Goal: Check status: Check status

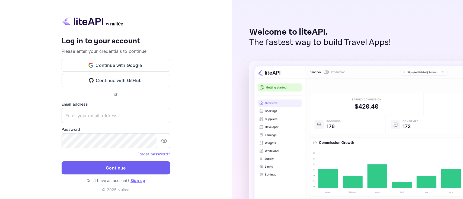
type input "[PERSON_NAME][EMAIL_ADDRESS][DOMAIN_NAME]"
click at [104, 149] on button "Continue" at bounding box center [116, 168] width 109 height 13
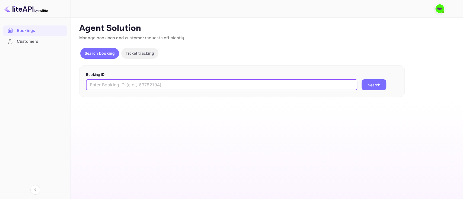
click at [162, 84] on input "text" at bounding box center [221, 85] width 271 height 11
paste input "8960563"
type input "8960563"
click at [347, 80] on button "Search" at bounding box center [374, 85] width 25 height 11
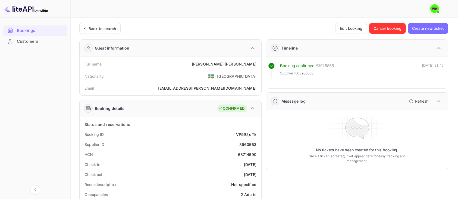
click at [164, 15] on div at bounding box center [262, 9] width 372 height 16
click at [189, 23] on div "Back to search Edit booking Cancel booking Create new ticket" at bounding box center [263, 28] width 369 height 11
click at [87, 26] on icon at bounding box center [85, 28] width 6 height 5
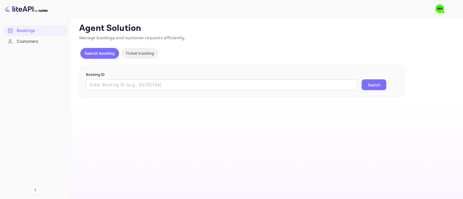
click at [135, 91] on div "Booking ID ​ Search" at bounding box center [242, 81] width 326 height 32
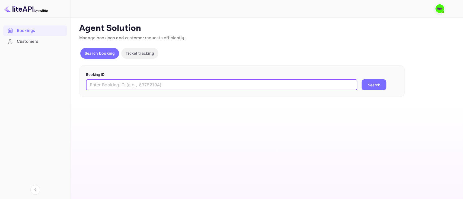
click at [122, 85] on input "text" at bounding box center [221, 85] width 271 height 11
click at [119, 84] on input "text" at bounding box center [221, 85] width 271 height 11
paste input "8960563"
type input "8960563"
click at [362, 80] on button "Search" at bounding box center [374, 85] width 25 height 11
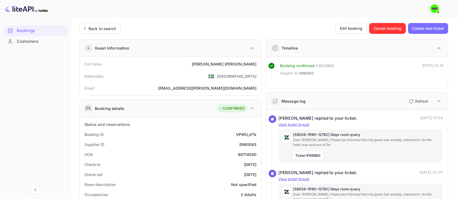
click at [127, 17] on div at bounding box center [262, 9] width 372 height 16
